Goal: Check status: Check status

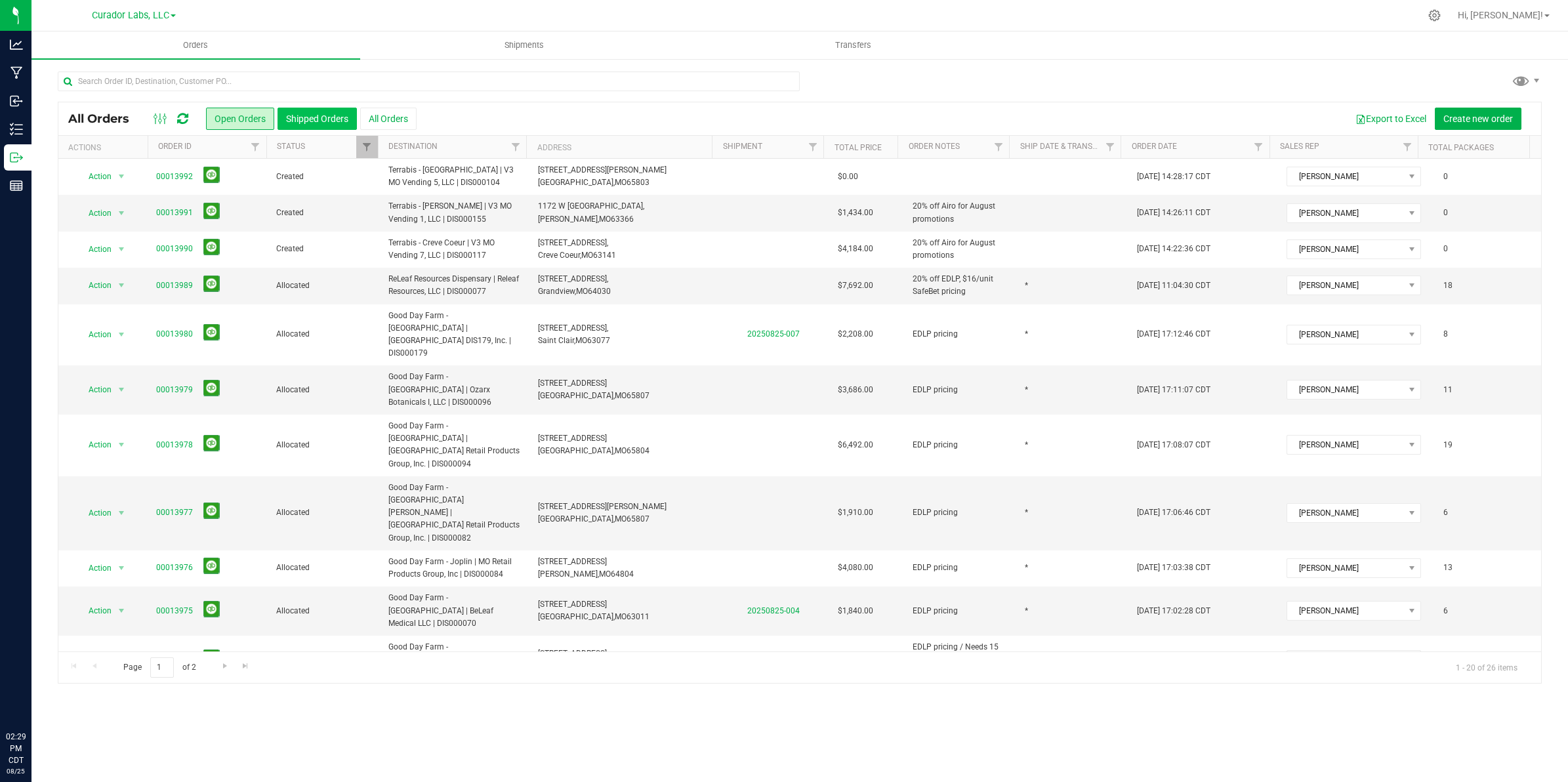
click at [324, 126] on button "Shipped Orders" at bounding box center [317, 118] width 79 height 22
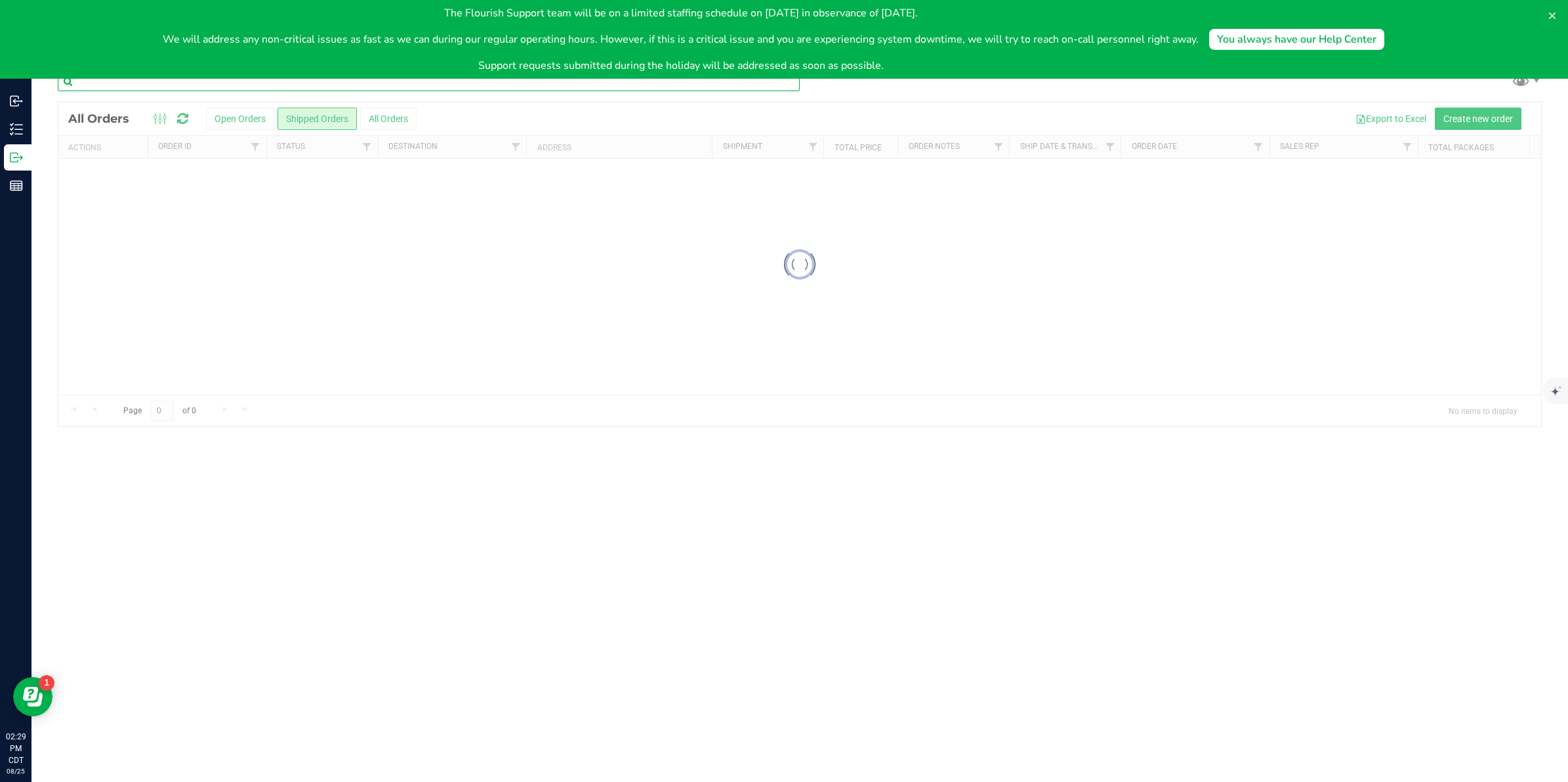
click at [300, 88] on input "text" at bounding box center [428, 81] width 742 height 20
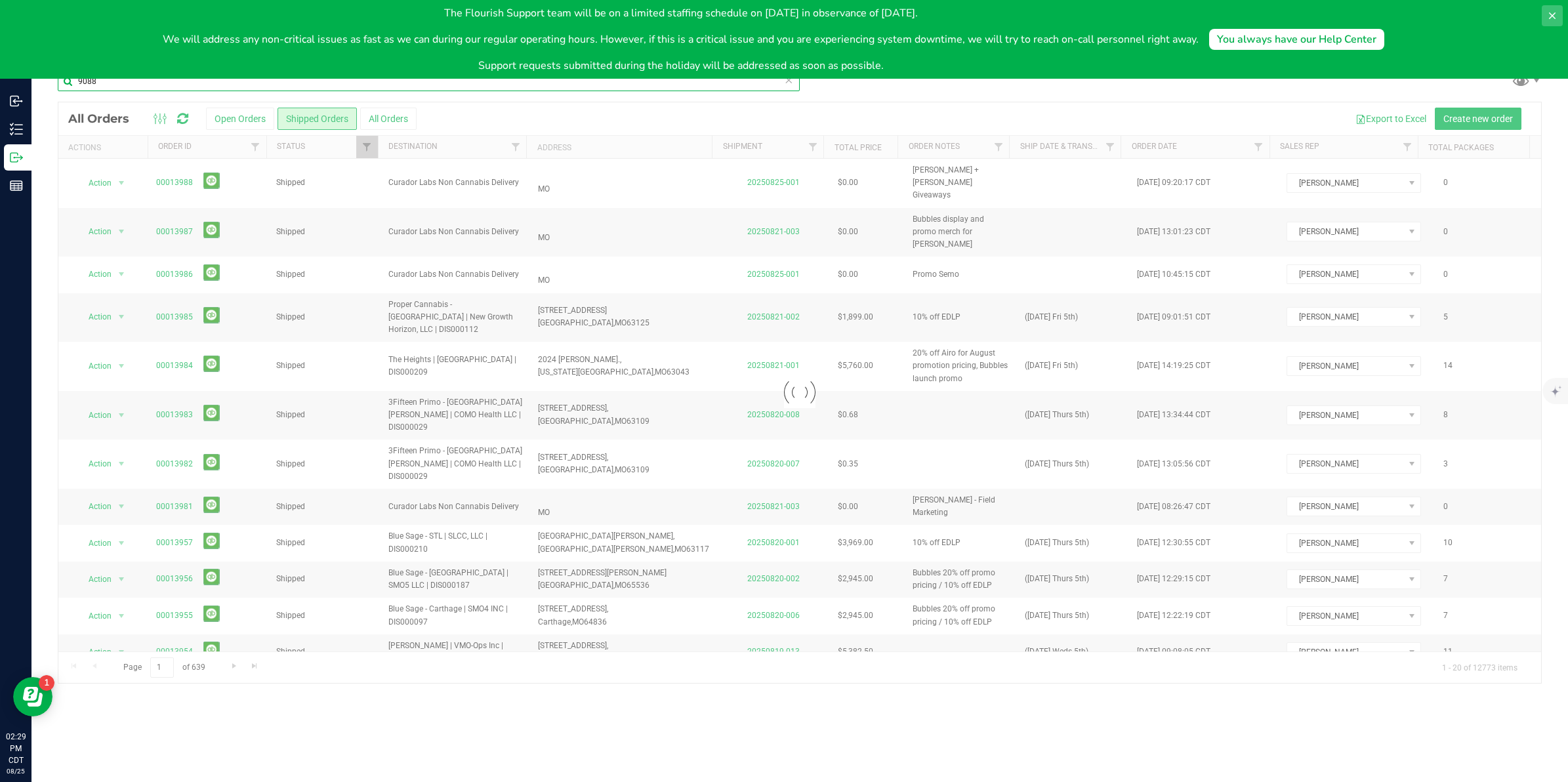
type input "9088"
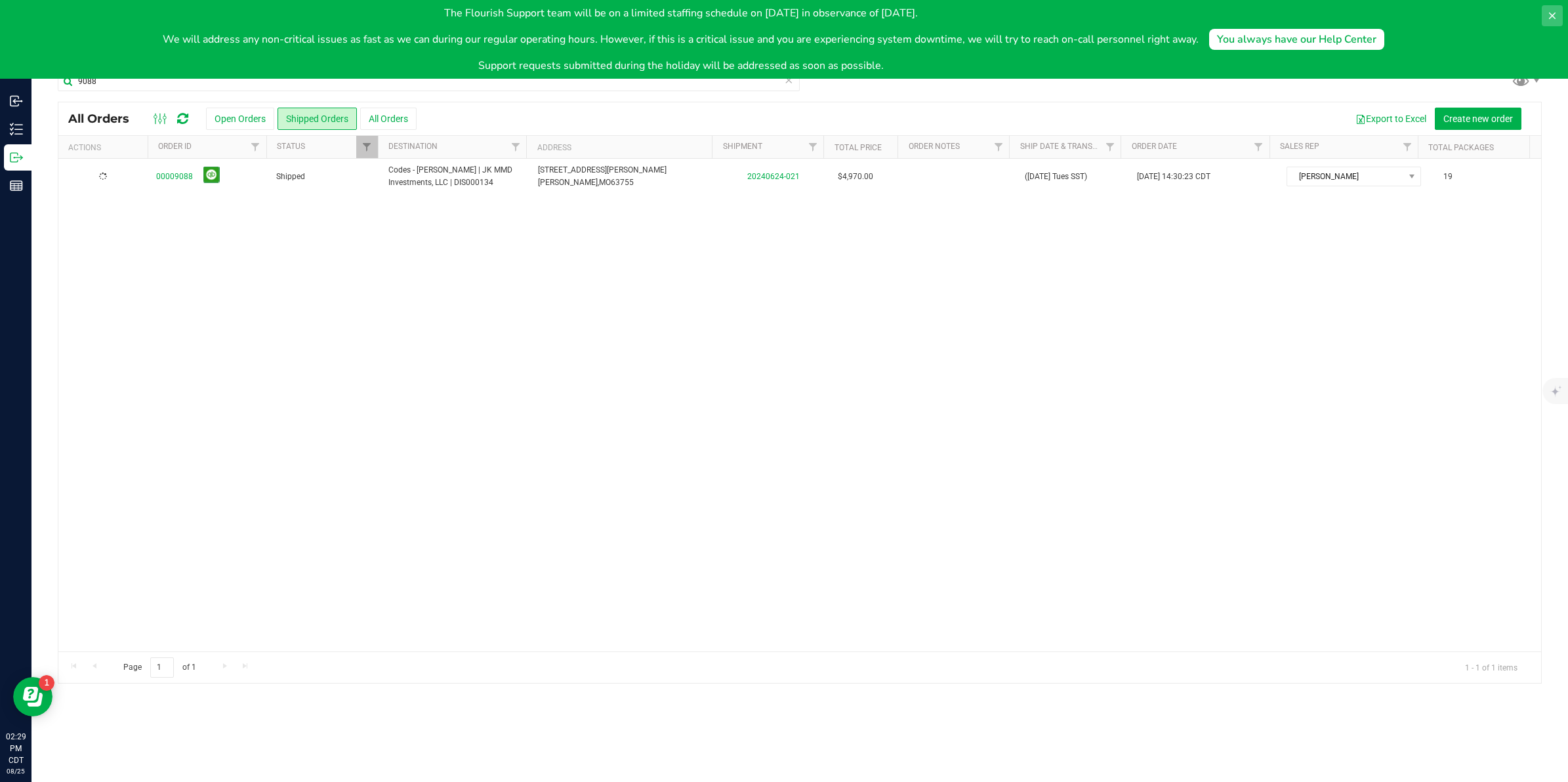
click at [1550, 11] on icon at bounding box center [1551, 16] width 11 height 11
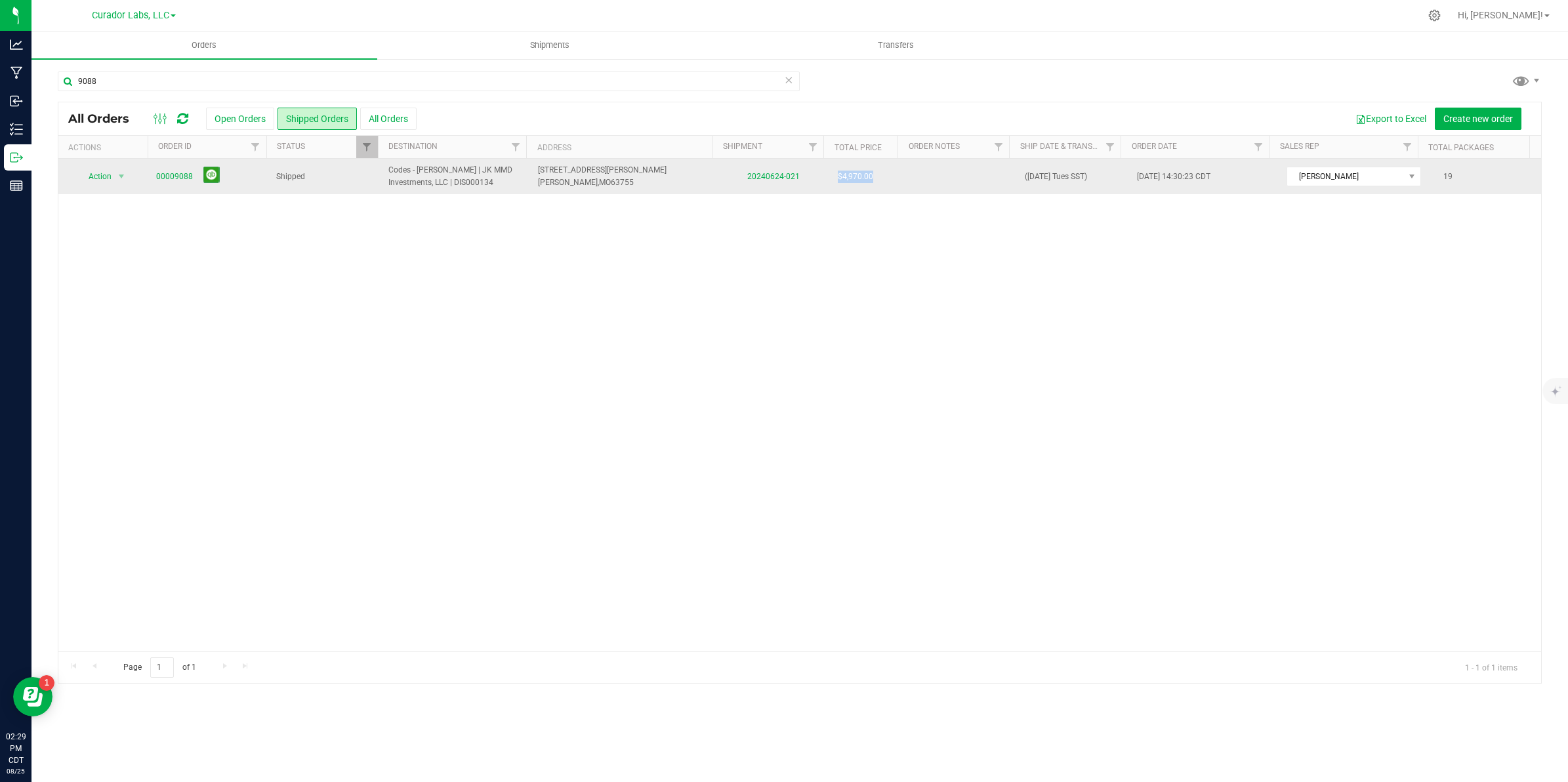
drag, startPoint x: 845, startPoint y: 177, endPoint x: 823, endPoint y: 182, distance: 22.6
click at [829, 182] on td "$4,970.00" at bounding box center [866, 176] width 75 height 35
click at [171, 177] on link "00009088" at bounding box center [174, 176] width 37 height 13
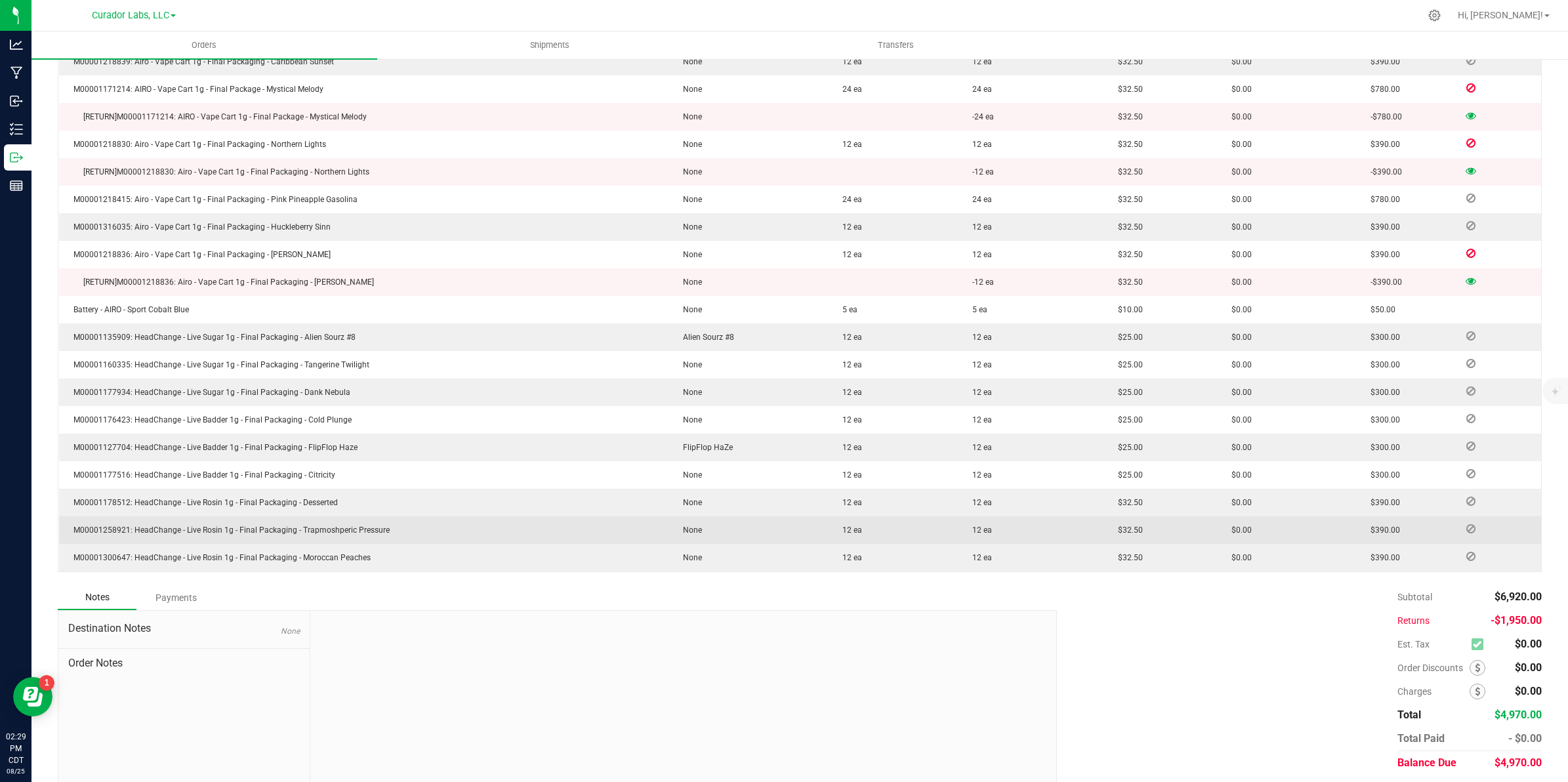
scroll to position [490, 0]
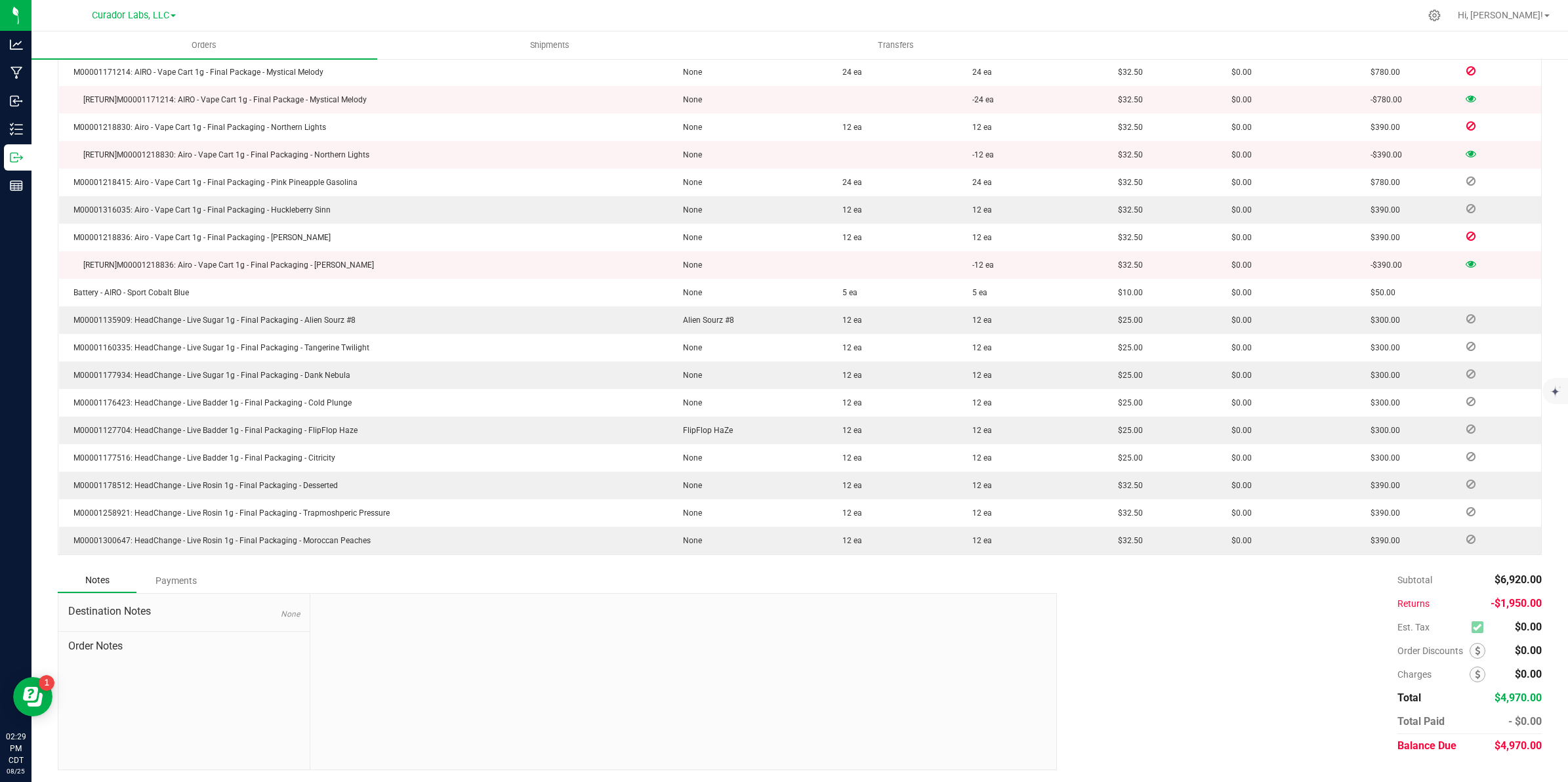
drag, startPoint x: 1532, startPoint y: 600, endPoint x: 1379, endPoint y: 571, distance: 155.7
click at [1379, 571] on div "Back to Orders Order details Sync to QuickBooks Export PDF Edit Order Order # 0…" at bounding box center [799, 176] width 1536 height 1217
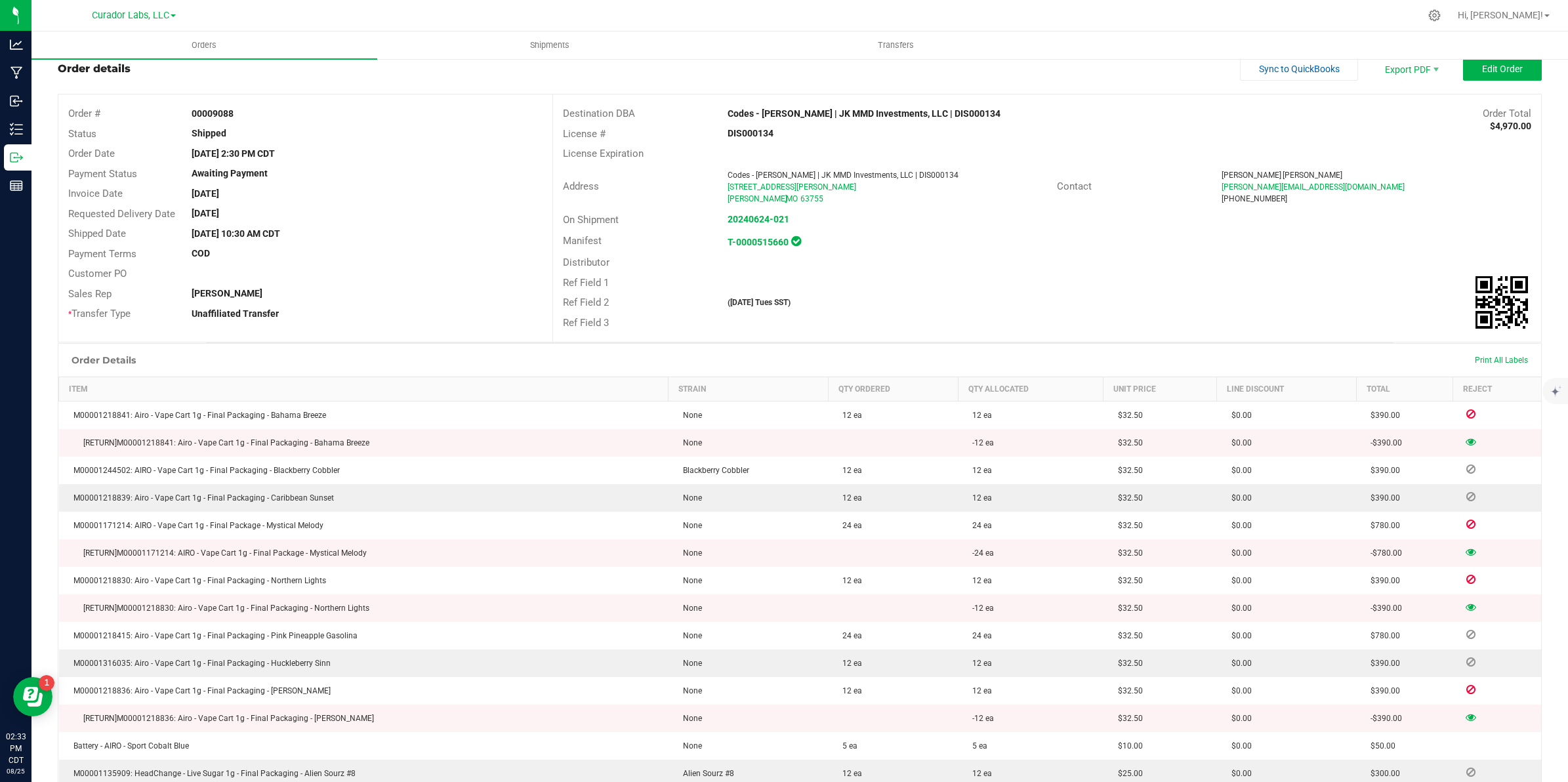
scroll to position [0, 0]
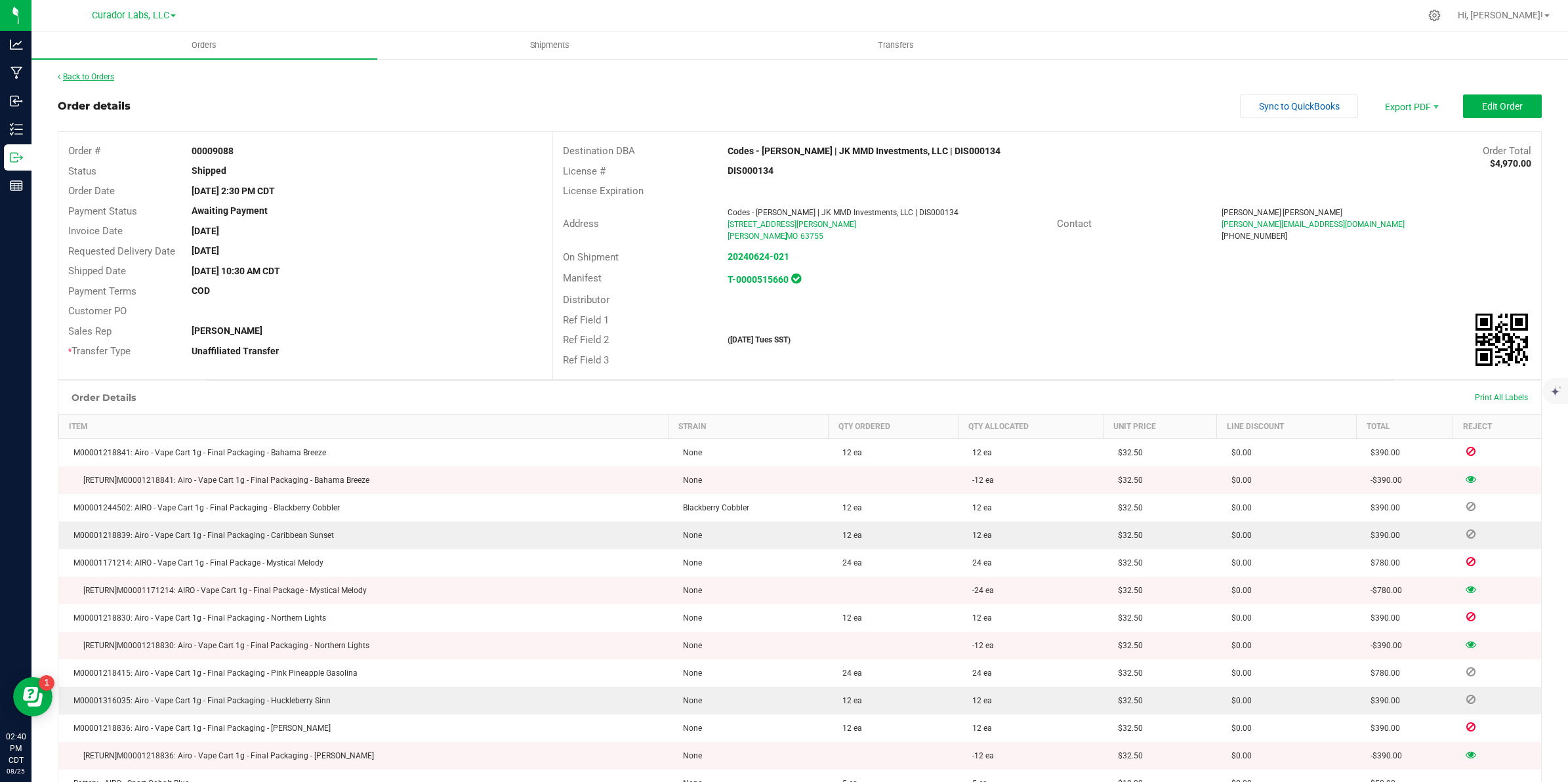
click at [83, 79] on link "Back to Orders" at bounding box center [86, 76] width 57 height 9
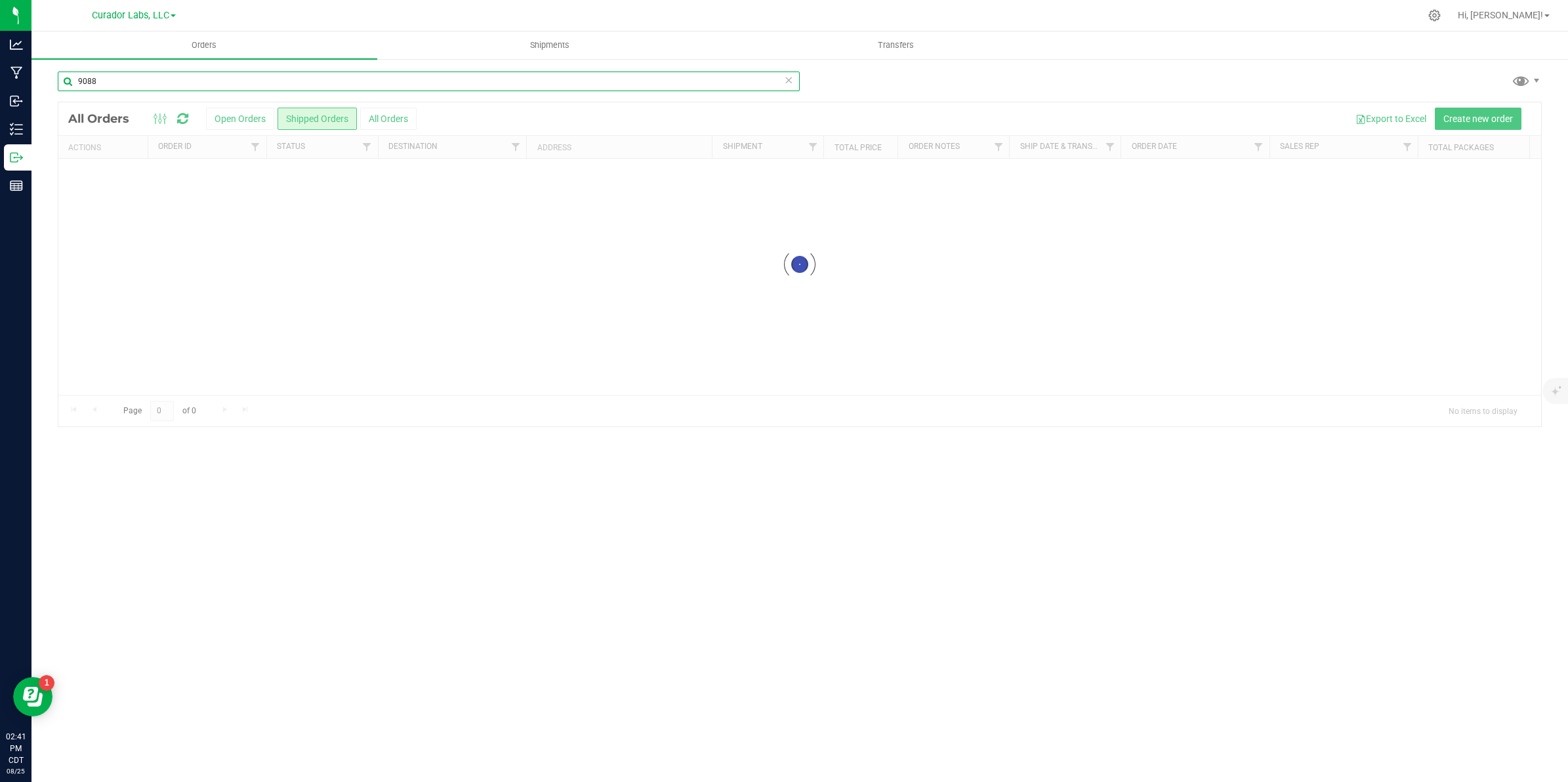
click at [221, 90] on input "9088" at bounding box center [428, 81] width 742 height 20
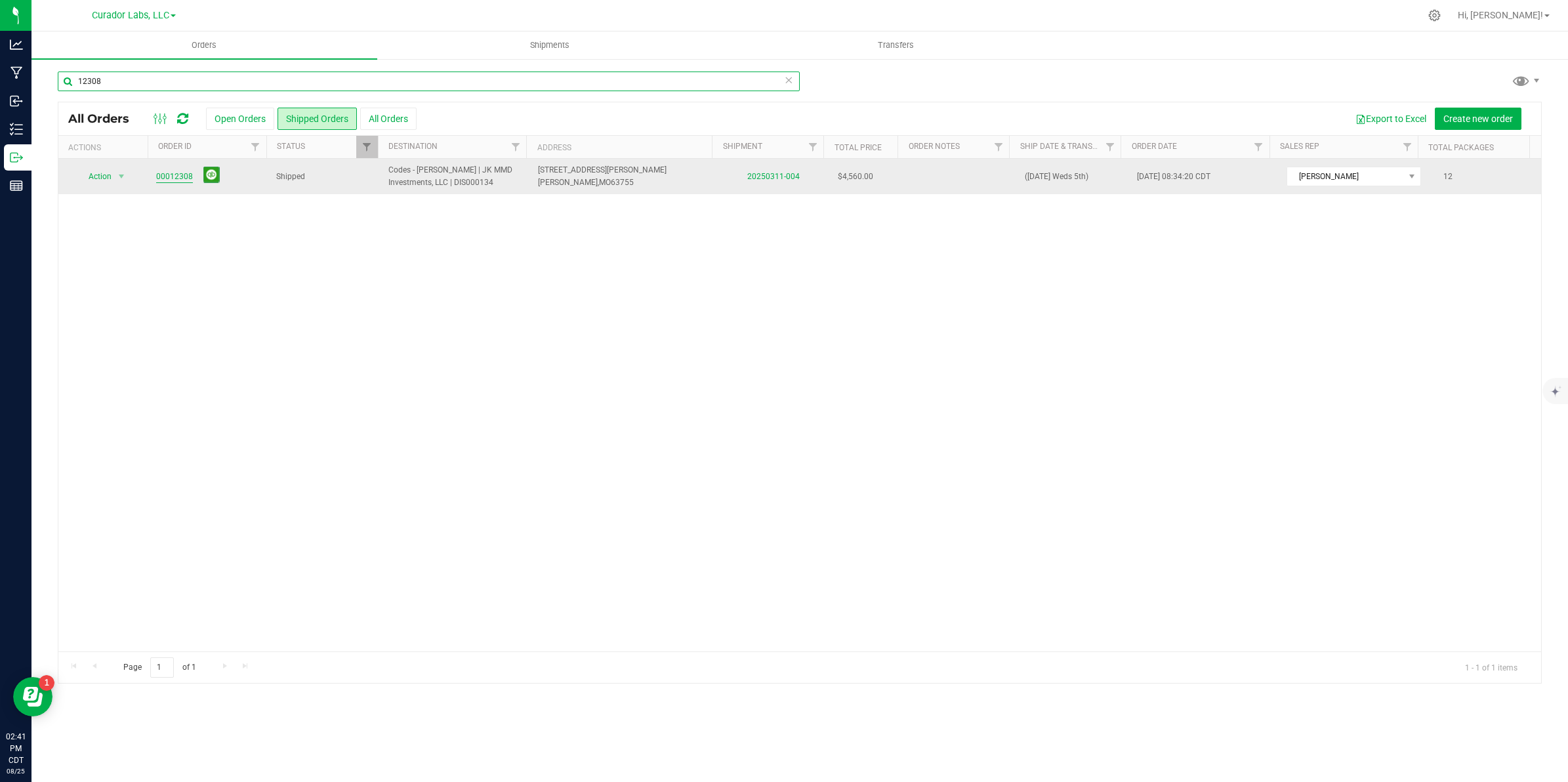
type input "12308"
click at [164, 177] on link "00012308" at bounding box center [174, 176] width 37 height 13
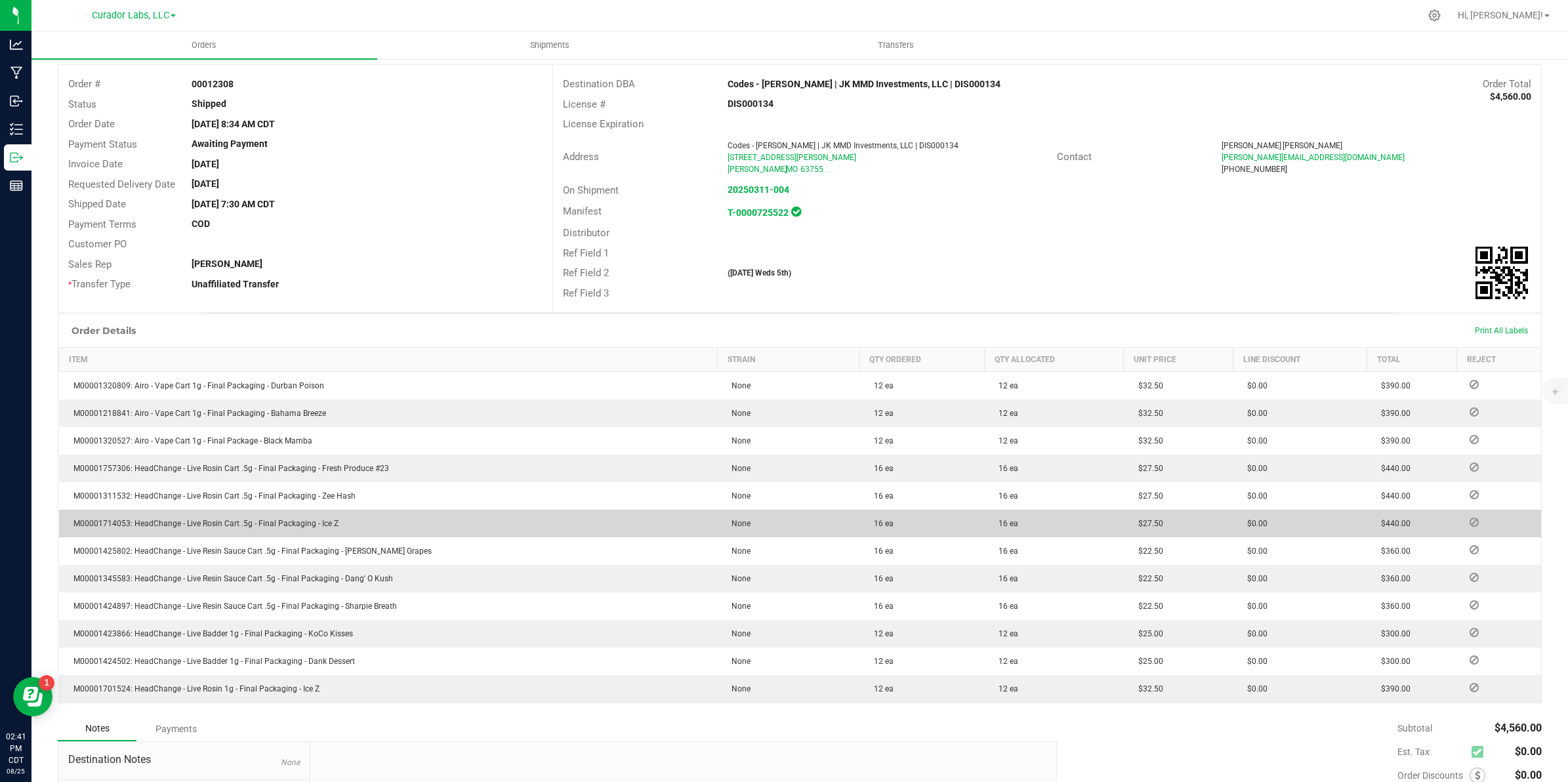
scroll to position [215, 0]
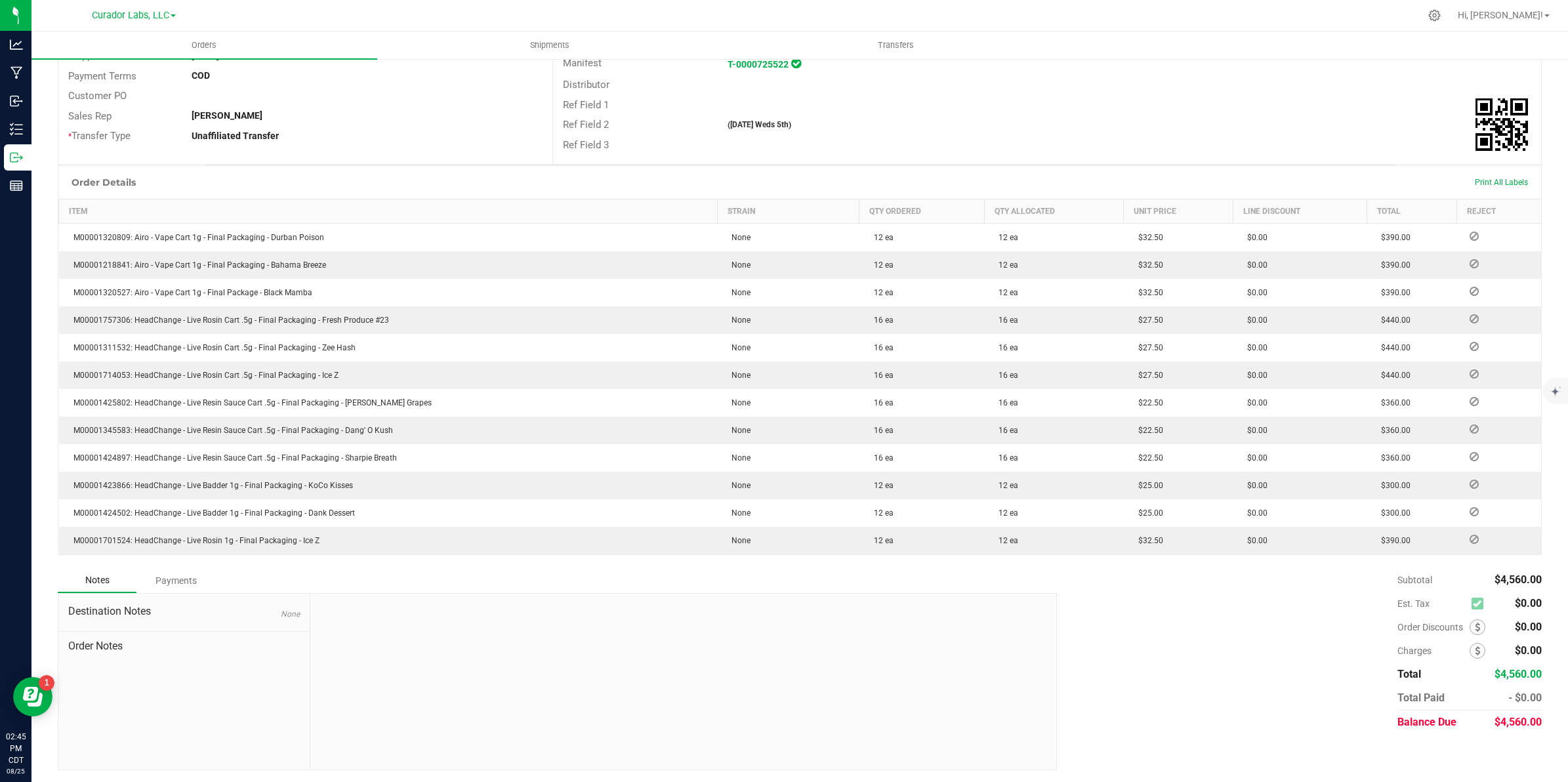
drag, startPoint x: 1484, startPoint y: 581, endPoint x: 1526, endPoint y: 582, distance: 42.0
click at [1526, 583] on span "$4,560.00" at bounding box center [1517, 579] width 47 height 13
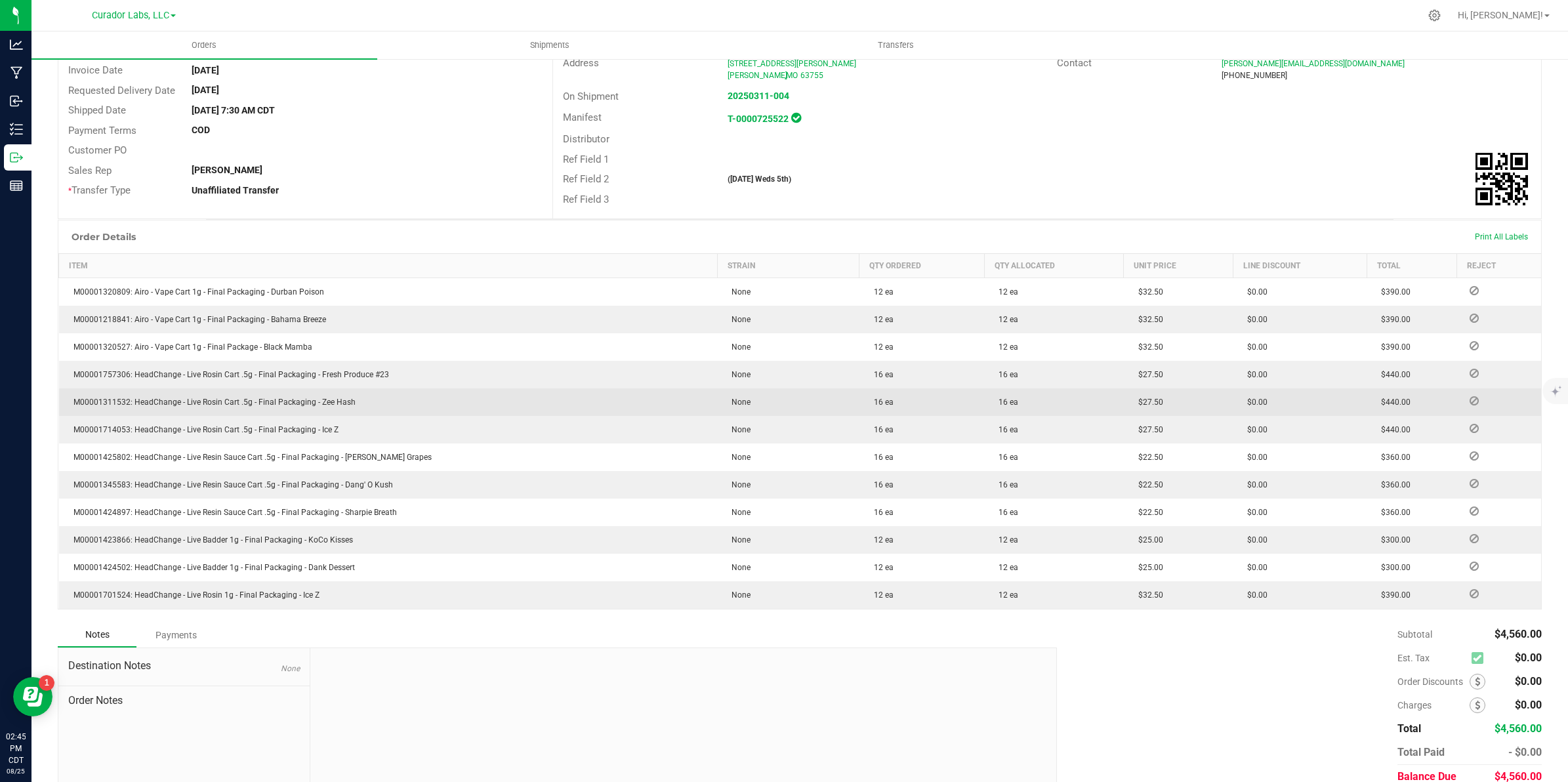
scroll to position [162, 0]
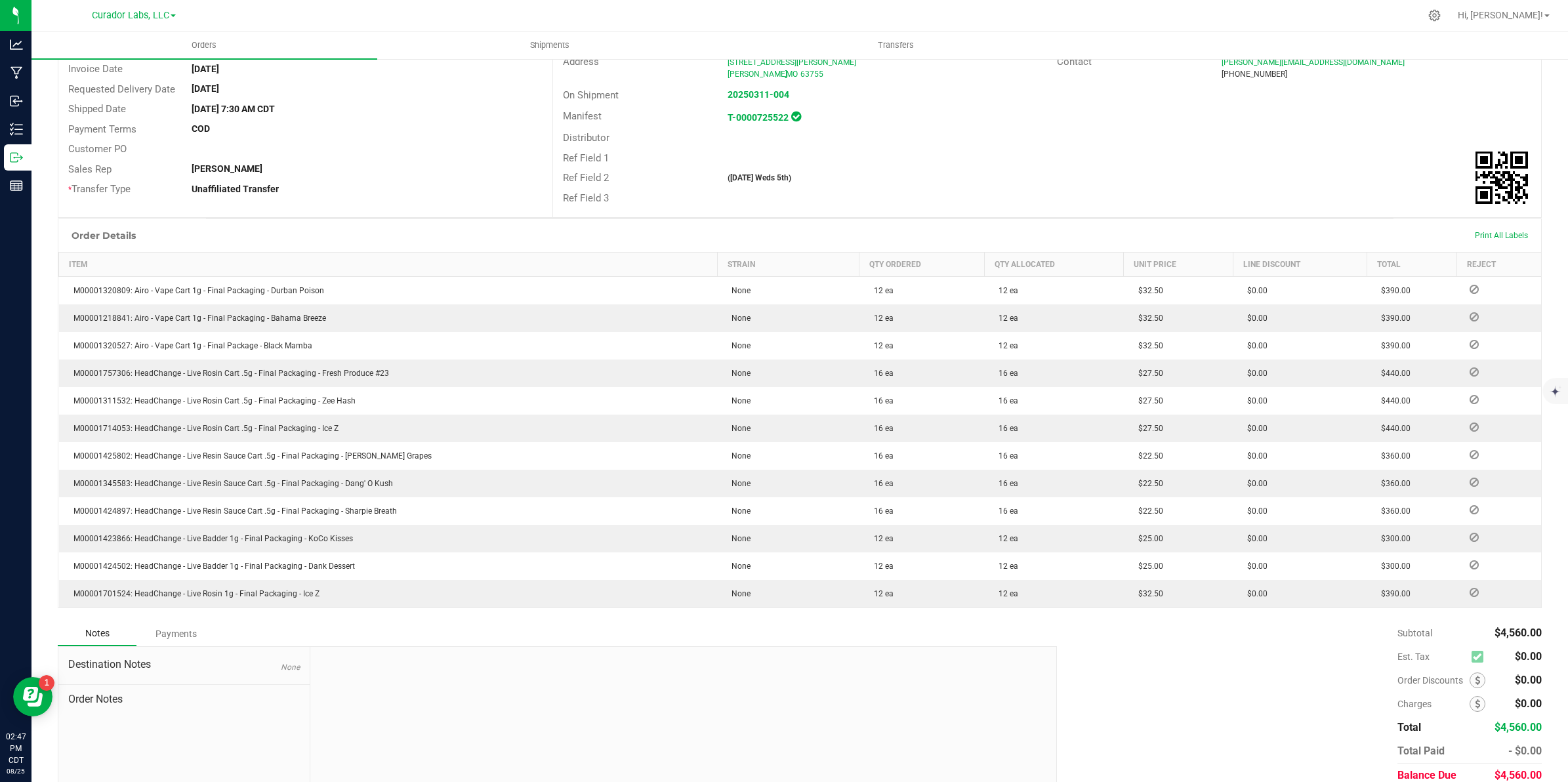
click at [1332, 674] on div "Subtotal $4,560.00 Est. Tax $0.00" at bounding box center [1294, 704] width 495 height 166
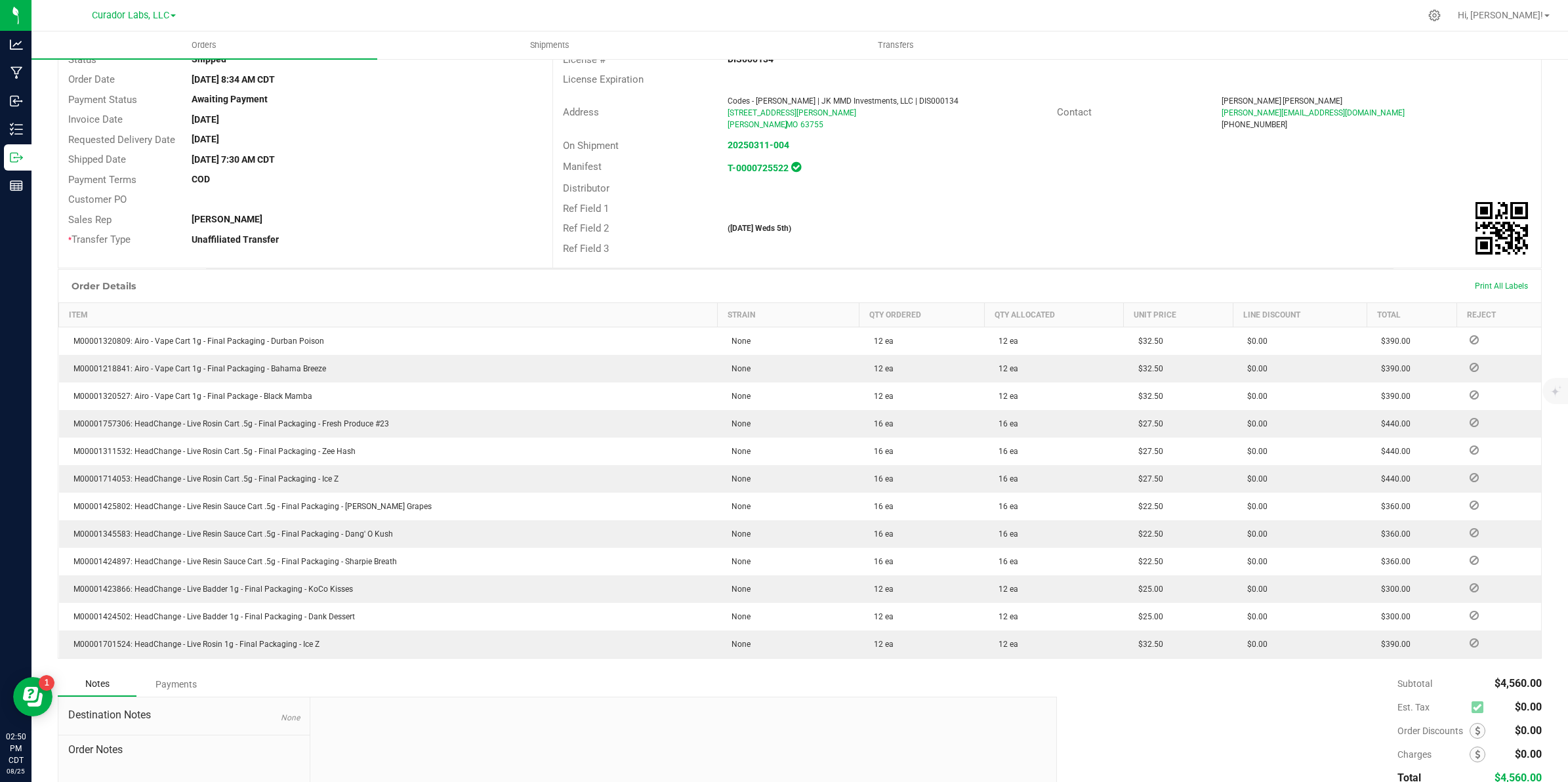
scroll to position [0, 0]
